Goal: Information Seeking & Learning: Understand process/instructions

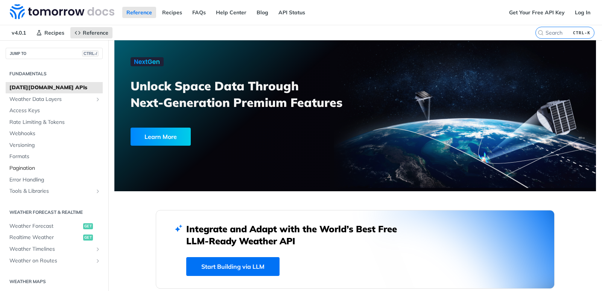
scroll to position [38, 0]
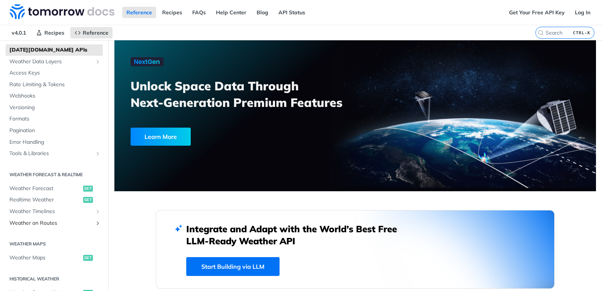
click at [64, 224] on span "Weather on Routes" at bounding box center [50, 223] width 83 height 8
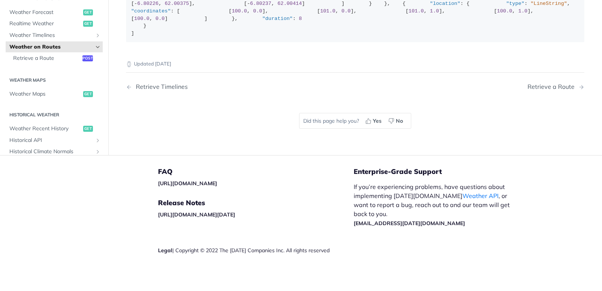
scroll to position [301, 0]
click at [36, 62] on span "Retrieve a Route" at bounding box center [46, 59] width 67 height 8
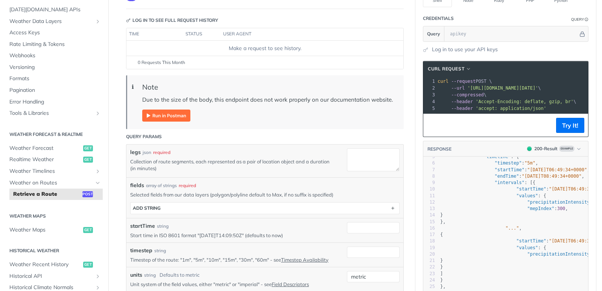
scroll to position [38, 0]
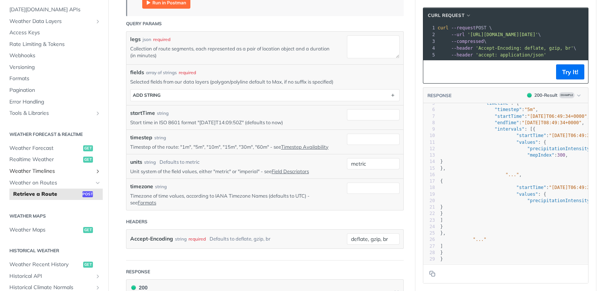
click at [45, 171] on span "Weather Timelines" at bounding box center [50, 171] width 83 height 8
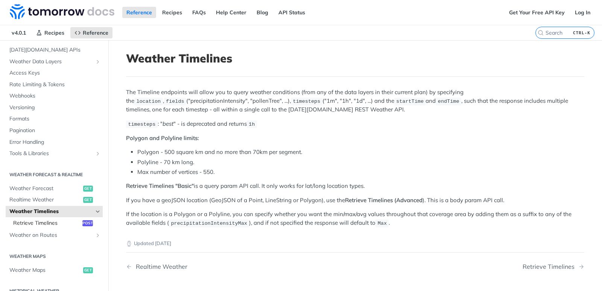
click at [44, 223] on span "Retrieve Timelines" at bounding box center [46, 223] width 67 height 8
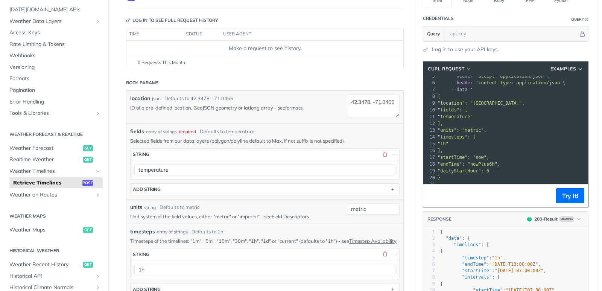
scroll to position [0, 0]
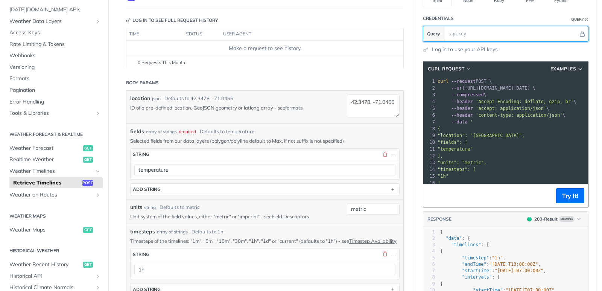
click at [478, 35] on input "text" at bounding box center [512, 33] width 132 height 15
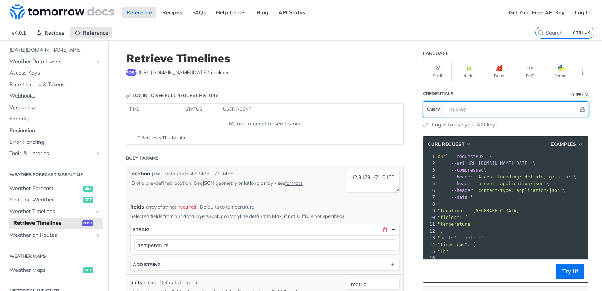
scroll to position [38, 0]
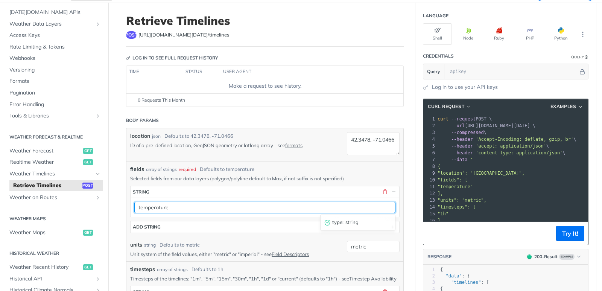
click at [164, 211] on input "temperature" at bounding box center [264, 207] width 261 height 11
click at [168, 209] on input "temperature" at bounding box center [264, 207] width 261 height 11
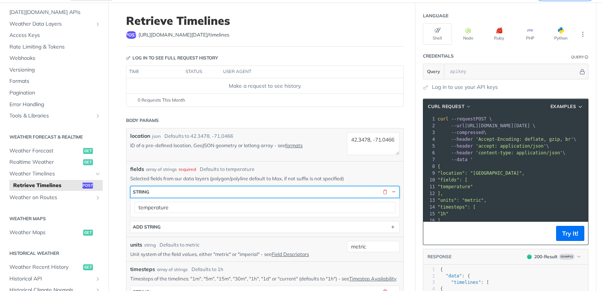
click at [182, 194] on button "string" at bounding box center [264, 191] width 268 height 11
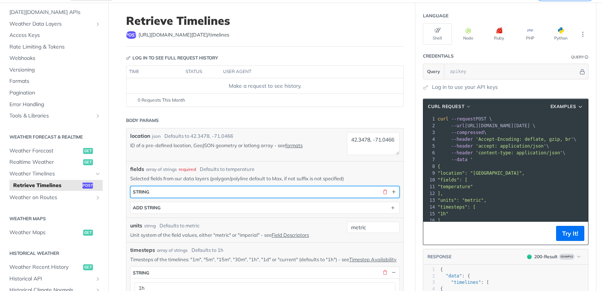
click at [182, 194] on button "string" at bounding box center [264, 191] width 268 height 11
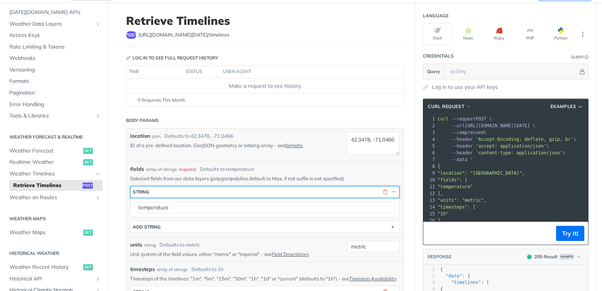
click at [182, 194] on button "string" at bounding box center [264, 191] width 268 height 11
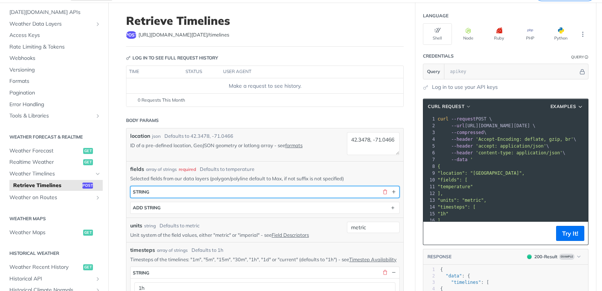
click at [182, 194] on button "string" at bounding box center [264, 191] width 268 height 11
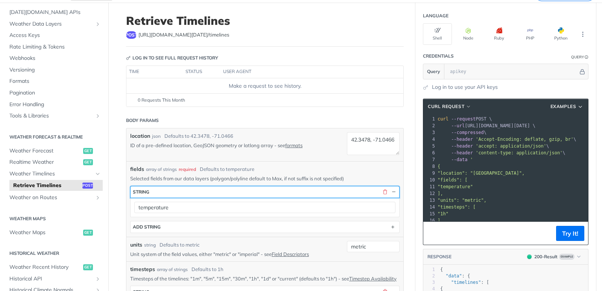
click at [182, 194] on button "string" at bounding box center [264, 191] width 268 height 11
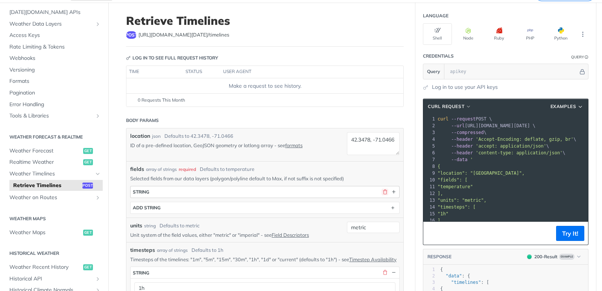
click at [384, 192] on button "button" at bounding box center [384, 191] width 7 height 7
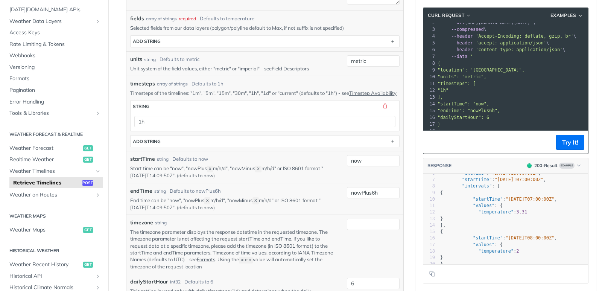
scroll to position [0, 0]
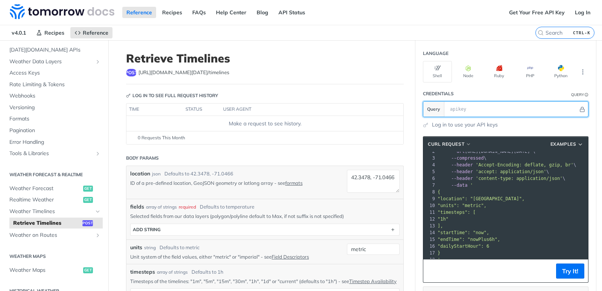
click at [464, 110] on input "text" at bounding box center [512, 109] width 132 height 15
click at [478, 105] on input "text" at bounding box center [512, 109] width 132 height 15
paste input "brGa37b6UElsMYkBluWioAOPbWk3zSH8"
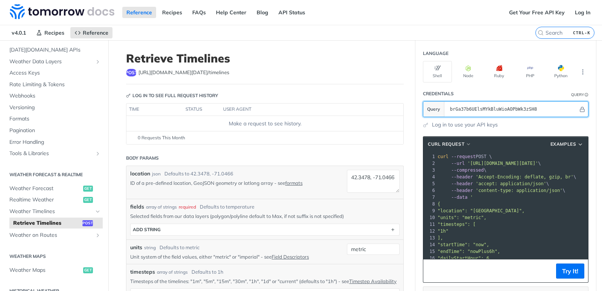
scroll to position [23, 0]
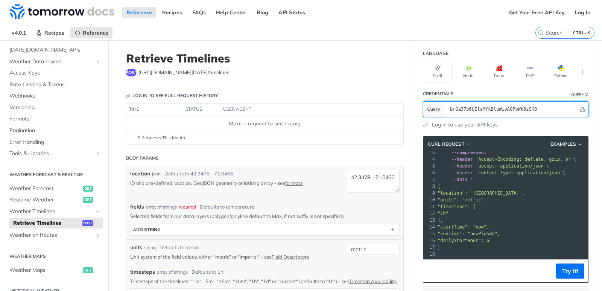
type input "brGa37b6UElsMYkBluWioAOPbWk3zSH8"
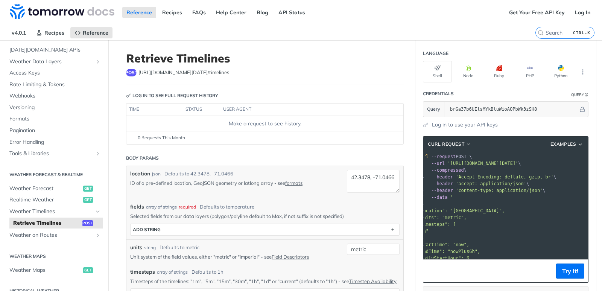
scroll to position [0, 8]
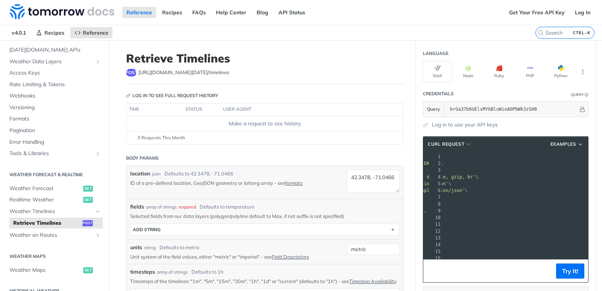
drag, startPoint x: 458, startPoint y: 164, endPoint x: 570, endPoint y: 163, distance: 112.1
click at [440, 163] on span "'[URL][DOMAIN_NAME][DATE]'" at bounding box center [404, 163] width 71 height 5
copy span "[URL][DOMAIN_NAME][DATE]"
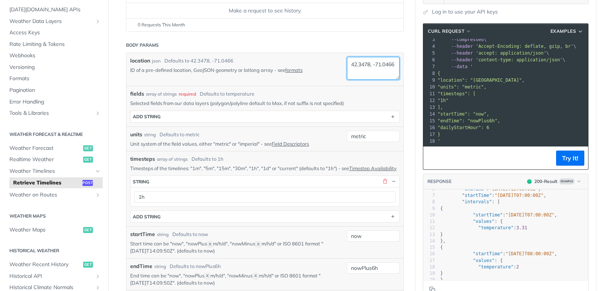
click at [376, 69] on textarea "42.3478, -71.0466" at bounding box center [373, 68] width 53 height 23
type textarea "42.3478, -71.0466"
click at [293, 72] on link "formats" at bounding box center [293, 70] width 17 height 6
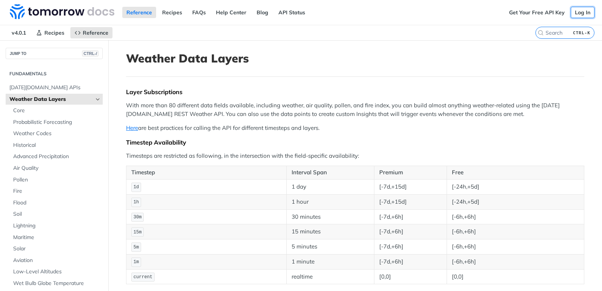
click at [570, 11] on link "Log In" at bounding box center [582, 12] width 24 height 11
